Goal: Check status

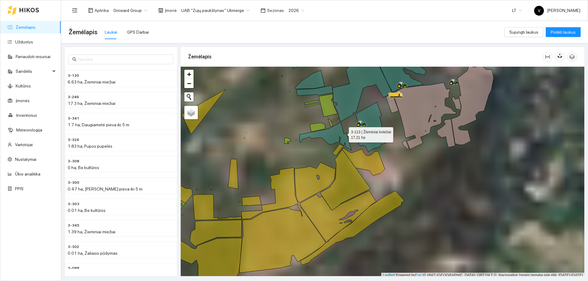
scroll to position [2, 0]
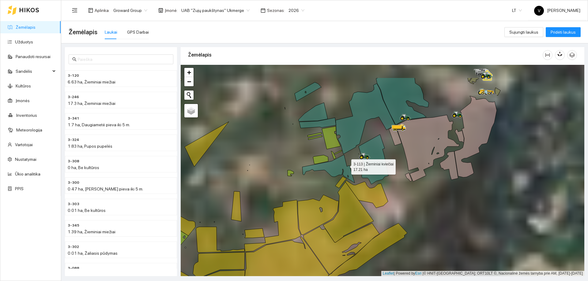
drag, startPoint x: 342, startPoint y: 129, endPoint x: 345, endPoint y: 163, distance: 34.7
click at [345, 163] on icon at bounding box center [328, 169] width 52 height 28
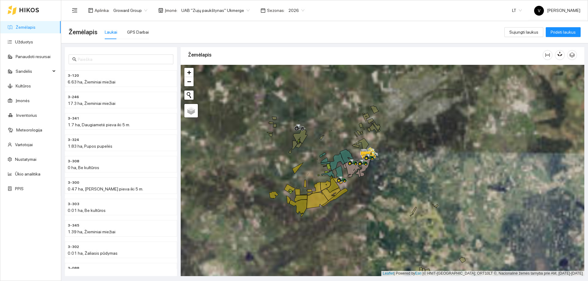
drag, startPoint x: 367, startPoint y: 154, endPoint x: 367, endPoint y: 195, distance: 41.6
click at [367, 195] on div at bounding box center [383, 171] width 404 height 212
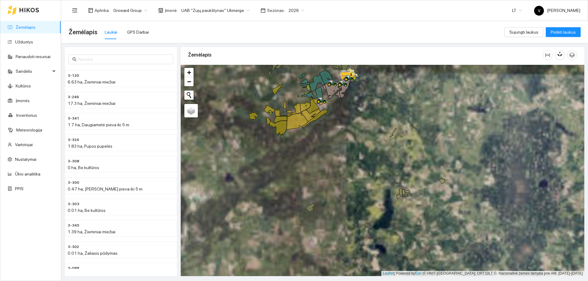
drag, startPoint x: 331, startPoint y: 254, endPoint x: 323, endPoint y: 154, distance: 100.5
click at [323, 154] on div at bounding box center [383, 171] width 404 height 212
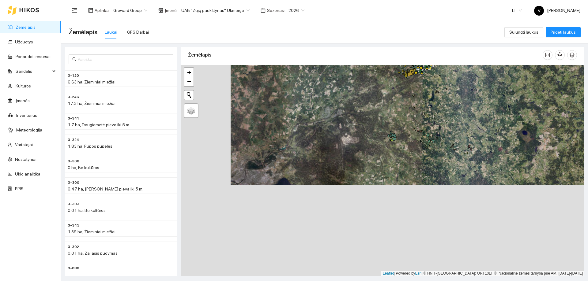
drag, startPoint x: 389, startPoint y: 151, endPoint x: 422, endPoint y: 131, distance: 38.7
click at [422, 131] on div at bounding box center [383, 171] width 404 height 212
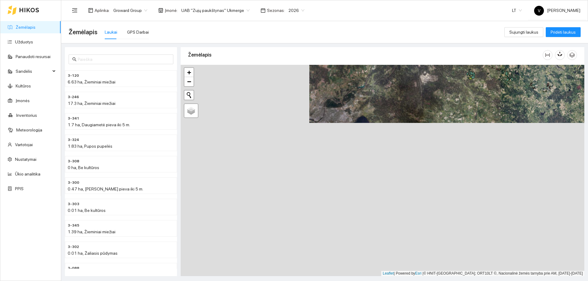
drag, startPoint x: 297, startPoint y: 174, endPoint x: 343, endPoint y: 132, distance: 62.0
click at [343, 132] on div at bounding box center [383, 171] width 404 height 212
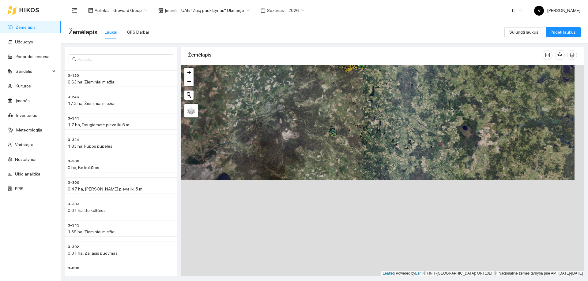
drag, startPoint x: 293, startPoint y: 152, endPoint x: 348, endPoint y: 97, distance: 78.4
click at [348, 97] on div at bounding box center [383, 171] width 404 height 212
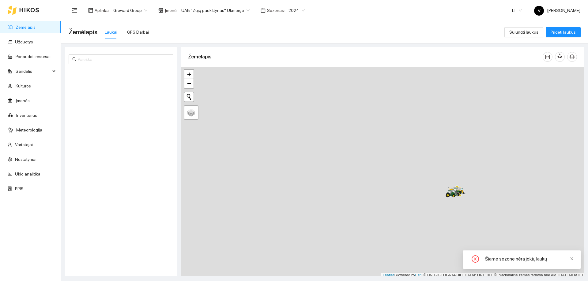
click at [293, 11] on span "2024" at bounding box center [296, 10] width 16 height 9
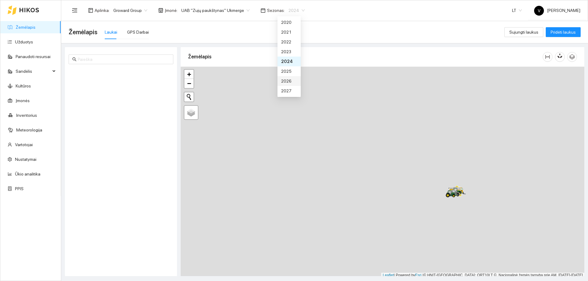
click at [287, 80] on div "2026" at bounding box center [289, 81] width 16 height 7
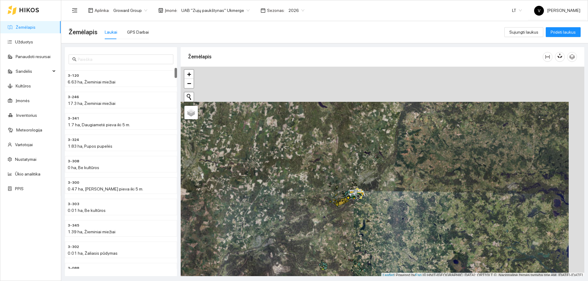
scroll to position [2, 0]
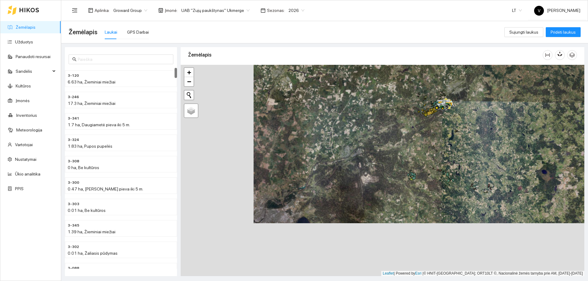
drag, startPoint x: 305, startPoint y: 199, endPoint x: 398, endPoint y: 105, distance: 132.5
click at [398, 105] on div at bounding box center [383, 171] width 404 height 212
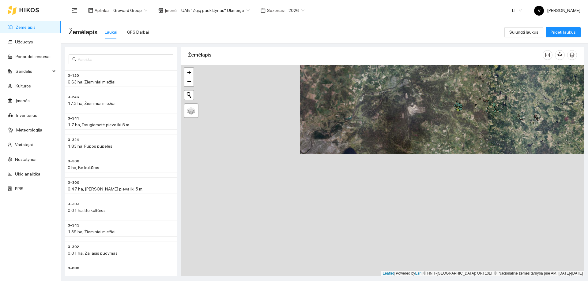
drag, startPoint x: 328, startPoint y: 149, endPoint x: 339, endPoint y: 134, distance: 18.1
click at [339, 134] on div at bounding box center [383, 171] width 404 height 212
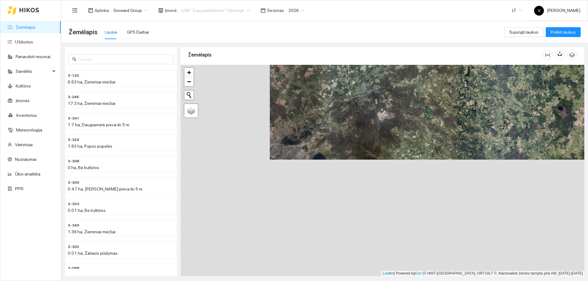
click at [242, 7] on span "UAB "Zujų paukštynas" Ukmerge" at bounding box center [215, 10] width 68 height 9
click at [217, 22] on div "Visos" at bounding box center [212, 22] width 67 height 7
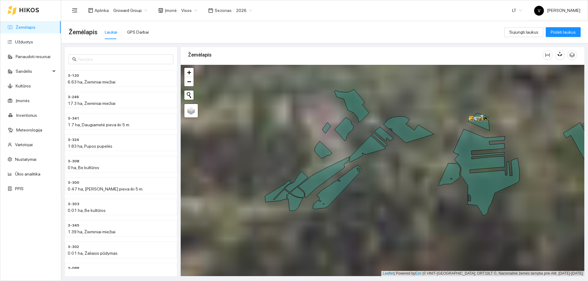
drag, startPoint x: 443, startPoint y: 141, endPoint x: 393, endPoint y: 185, distance: 66.2
click at [393, 185] on div at bounding box center [383, 171] width 404 height 212
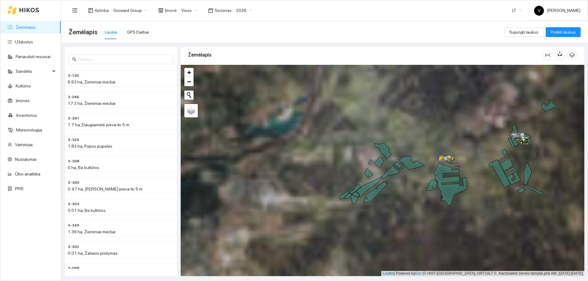
drag, startPoint x: 482, startPoint y: 151, endPoint x: 474, endPoint y: 159, distance: 11.3
click at [459, 163] on div at bounding box center [383, 171] width 404 height 212
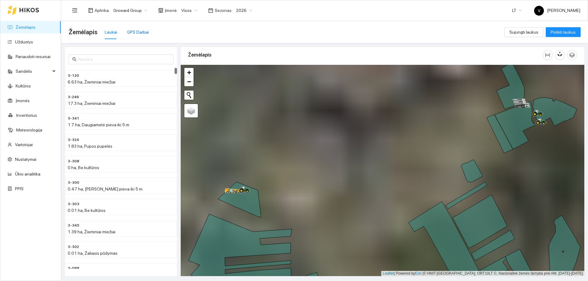
click at [133, 32] on div "GPS Darbai" at bounding box center [138, 32] width 22 height 7
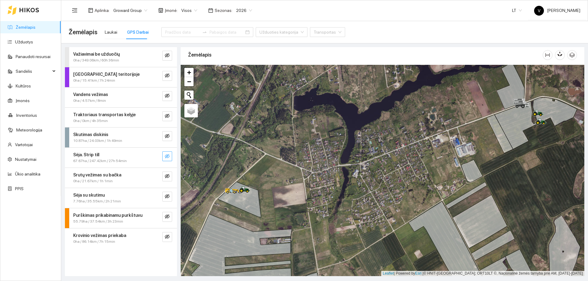
click at [167, 156] on icon "eye-invisible" at bounding box center [167, 156] width 5 height 4
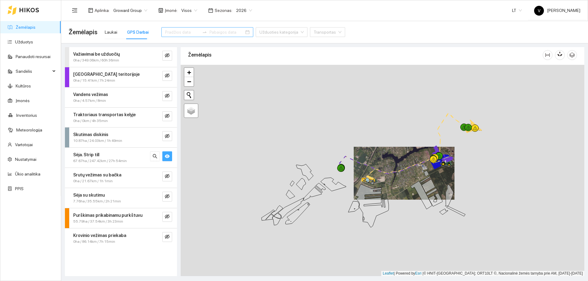
click at [234, 34] on div at bounding box center [207, 32] width 92 height 10
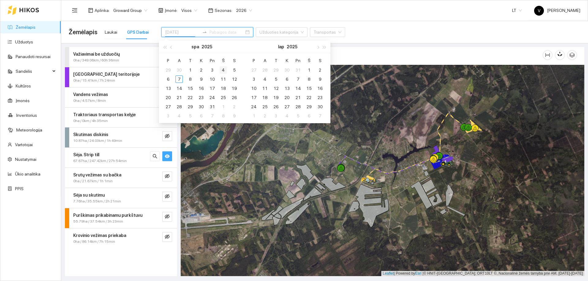
type input "2025-10-04"
click at [224, 68] on div "4" at bounding box center [223, 69] width 7 height 7
type input "2025-10-07"
click at [181, 79] on div "7" at bounding box center [178, 79] width 7 height 7
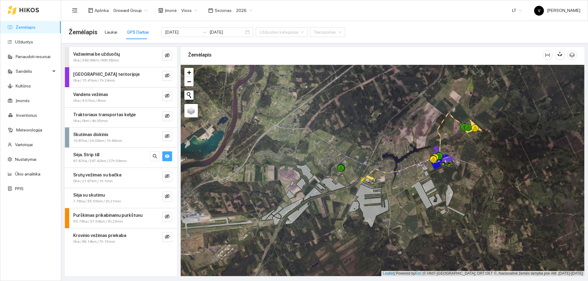
click at [167, 156] on icon "eye" at bounding box center [167, 157] width 5 height 4
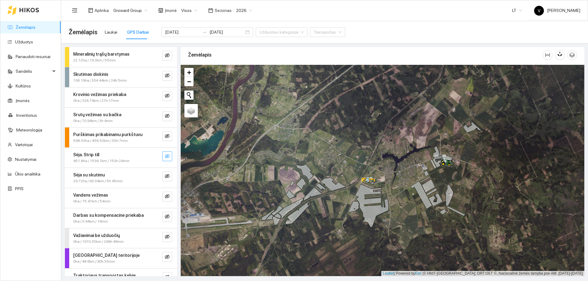
click at [165, 158] on icon "eye-invisible" at bounding box center [167, 156] width 5 height 5
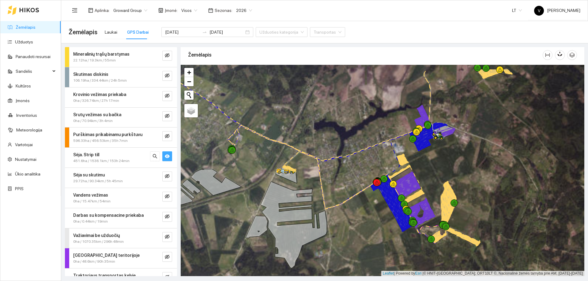
drag, startPoint x: 477, startPoint y: 152, endPoint x: 427, endPoint y: 185, distance: 60.3
click at [427, 185] on div at bounding box center [383, 171] width 404 height 212
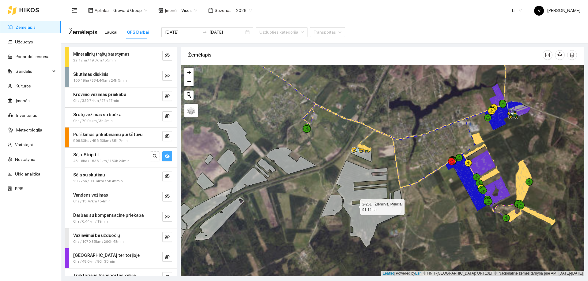
click at [355, 207] on icon at bounding box center [369, 204] width 66 height 87
click at [333, 207] on icon at bounding box center [332, 206] width 22 height 22
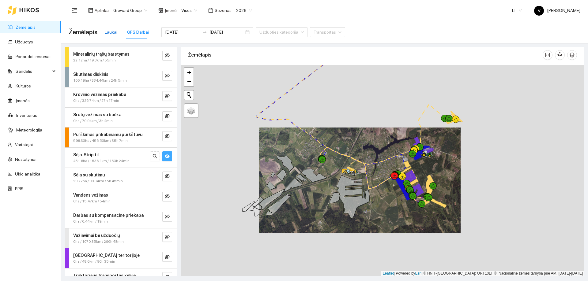
click at [112, 32] on div "Laukai" at bounding box center [111, 32] width 13 height 7
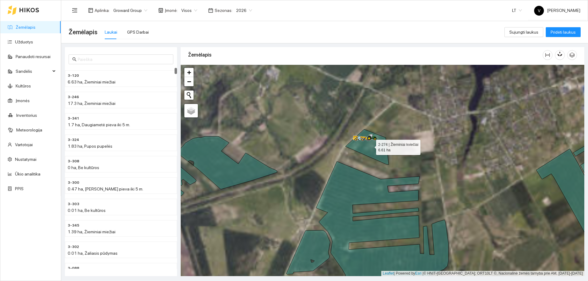
click at [372, 155] on icon at bounding box center [366, 147] width 43 height 35
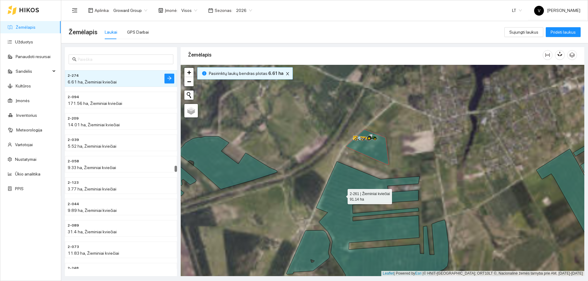
click at [340, 197] on icon at bounding box center [382, 230] width 132 height 136
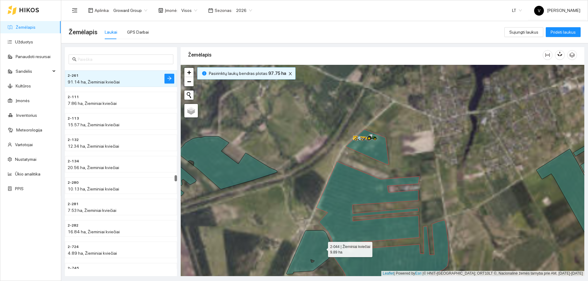
click at [322, 248] on icon at bounding box center [308, 253] width 44 height 44
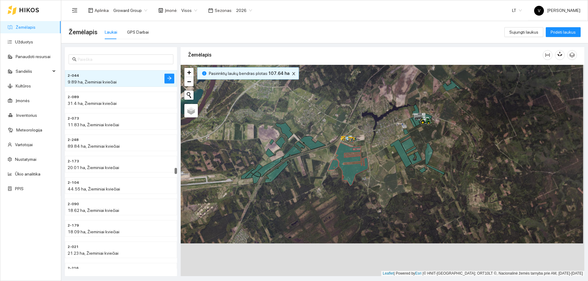
drag, startPoint x: 330, startPoint y: 267, endPoint x: 345, endPoint y: 179, distance: 88.8
click at [345, 179] on div at bounding box center [383, 171] width 404 height 212
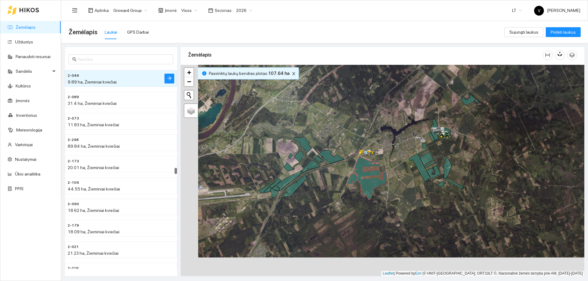
drag, startPoint x: 317, startPoint y: 163, endPoint x: 335, endPoint y: 181, distance: 25.1
click at [320, 173] on icon at bounding box center [311, 166] width 18 height 13
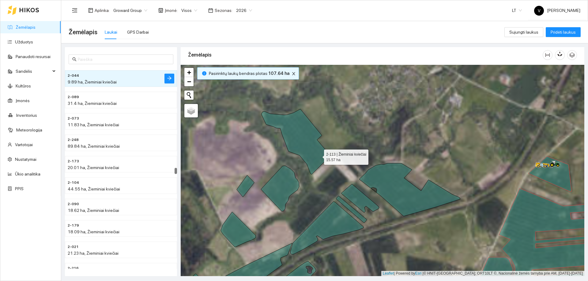
click at [316, 150] on icon at bounding box center [295, 141] width 69 height 65
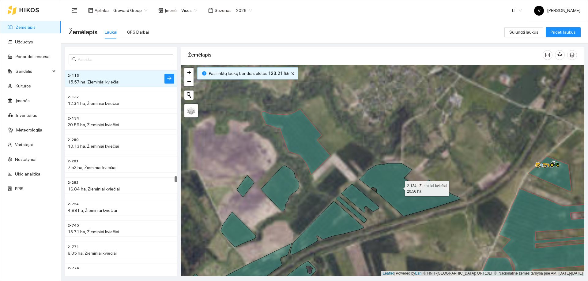
click at [398, 189] on icon at bounding box center [409, 189] width 101 height 53
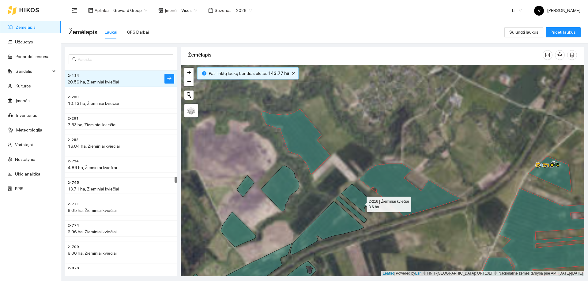
click at [361, 203] on icon at bounding box center [360, 198] width 38 height 28
click at [351, 212] on icon at bounding box center [351, 209] width 31 height 27
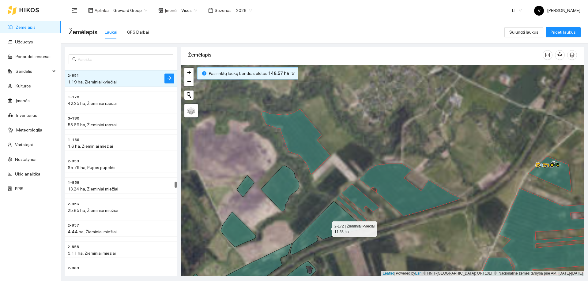
click at [339, 220] on icon at bounding box center [326, 228] width 73 height 53
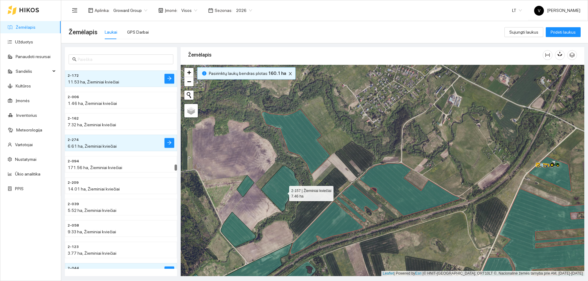
click at [283, 192] on icon at bounding box center [280, 189] width 38 height 46
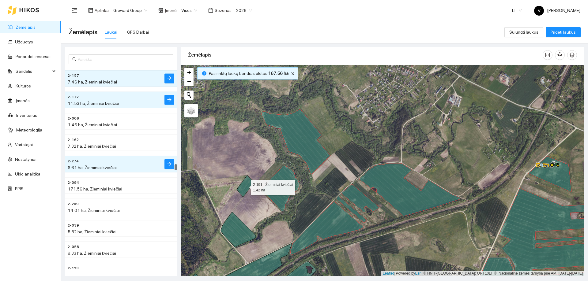
click at [249, 184] on icon at bounding box center [245, 186] width 17 height 22
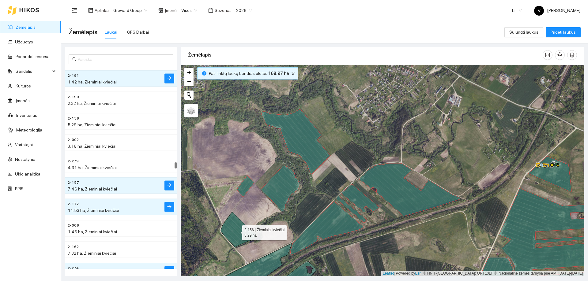
click at [243, 224] on icon at bounding box center [238, 229] width 35 height 35
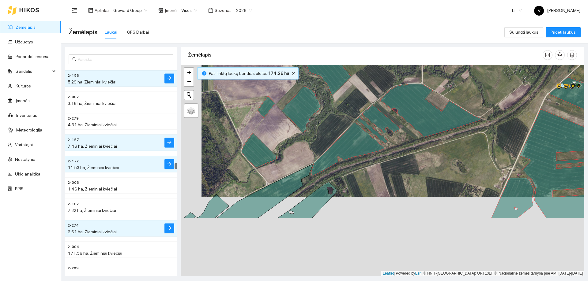
drag, startPoint x: 266, startPoint y: 200, endPoint x: 283, endPoint y: 128, distance: 73.6
click at [283, 128] on div at bounding box center [383, 171] width 404 height 212
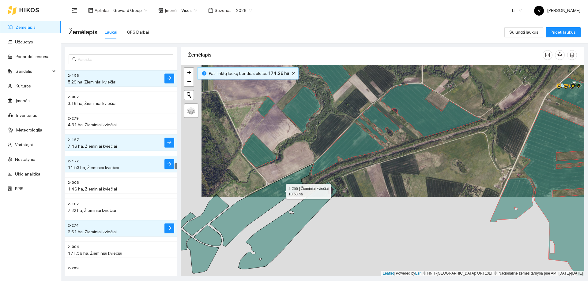
drag, startPoint x: 280, startPoint y: 190, endPoint x: 284, endPoint y: 192, distance: 4.0
click at [280, 190] on icon at bounding box center [261, 205] width 103 height 83
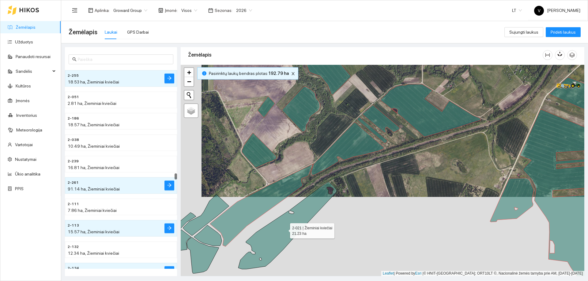
click at [298, 208] on icon at bounding box center [287, 225] width 99 height 87
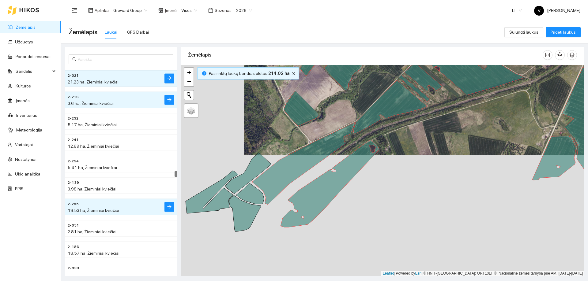
drag, startPoint x: 273, startPoint y: 220, endPoint x: 338, endPoint y: 163, distance: 85.7
click at [338, 163] on div at bounding box center [383, 171] width 404 height 212
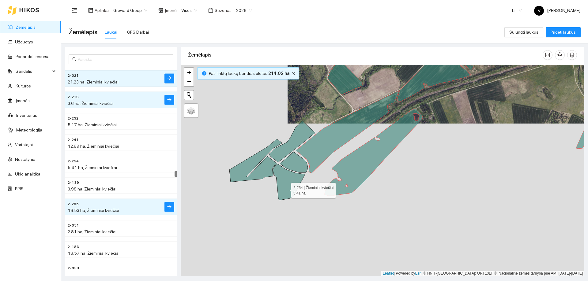
drag, startPoint x: 284, startPoint y: 190, endPoint x: 285, endPoint y: 177, distance: 12.9
click at [284, 189] on icon at bounding box center [289, 182] width 32 height 36
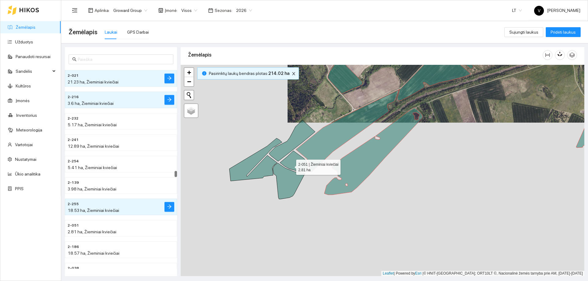
click at [291, 166] on icon at bounding box center [294, 161] width 28 height 21
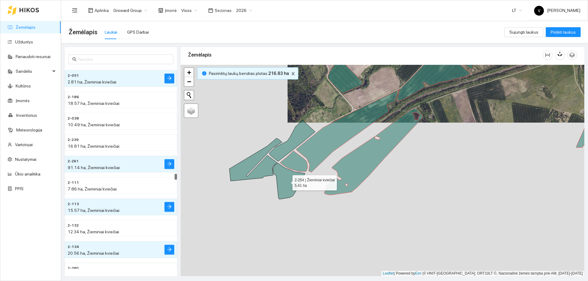
drag, startPoint x: 290, startPoint y: 181, endPoint x: 275, endPoint y: 176, distance: 15.4
click at [289, 181] on icon at bounding box center [289, 181] width 32 height 36
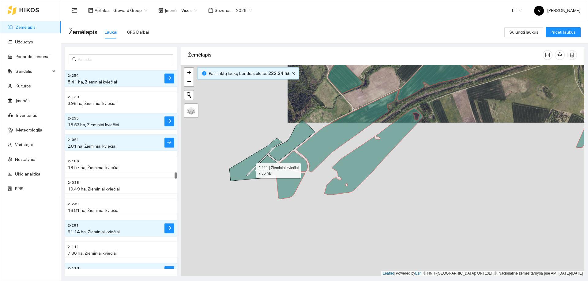
click at [249, 169] on icon at bounding box center [255, 159] width 53 height 43
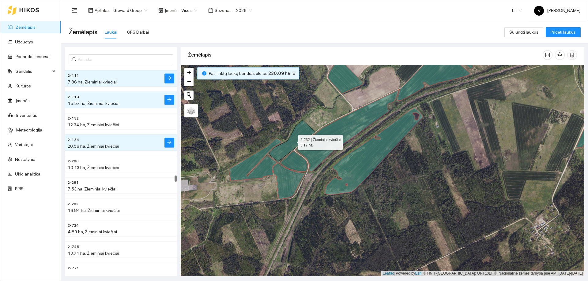
click at [286, 152] on icon at bounding box center [292, 140] width 46 height 41
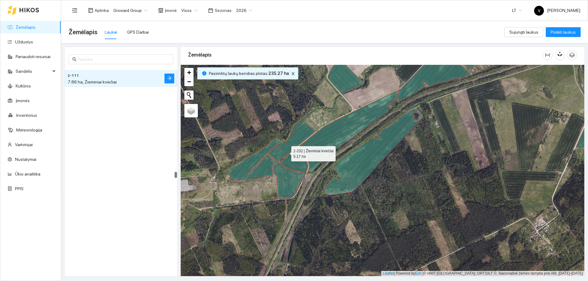
scroll to position [5858, 0]
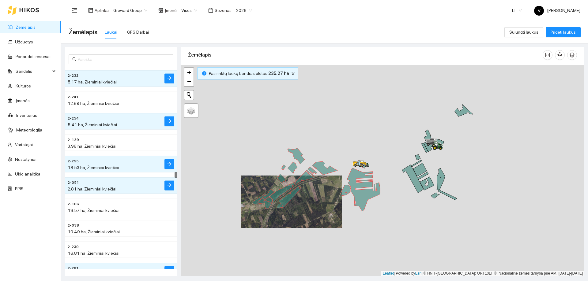
drag, startPoint x: 369, startPoint y: 185, endPoint x: 344, endPoint y: 212, distance: 37.1
click at [344, 212] on div at bounding box center [383, 171] width 404 height 212
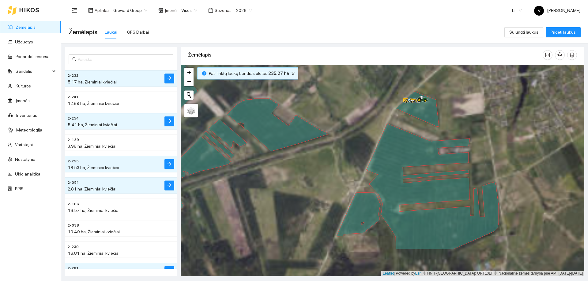
drag, startPoint x: 336, startPoint y: 194, endPoint x: 358, endPoint y: 140, distance: 58.5
click at [358, 140] on div at bounding box center [383, 171] width 404 height 212
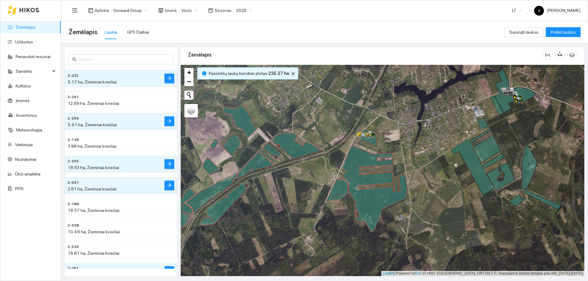
click at [291, 73] on icon "close" at bounding box center [293, 74] width 4 height 4
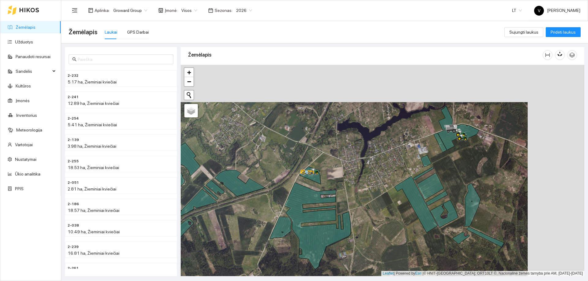
drag, startPoint x: 436, startPoint y: 126, endPoint x: 379, endPoint y: 164, distance: 68.8
click at [379, 164] on div at bounding box center [383, 171] width 404 height 212
